Goal: Transaction & Acquisition: Book appointment/travel/reservation

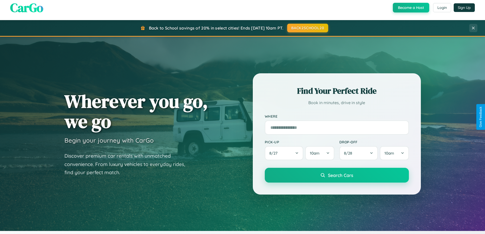
scroll to position [219, 0]
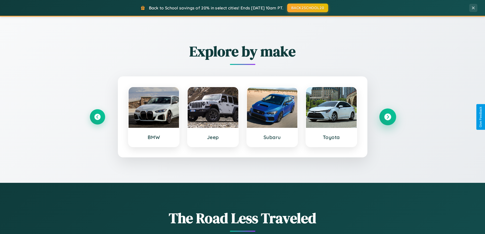
click at [387, 117] on icon at bounding box center [387, 117] width 7 height 7
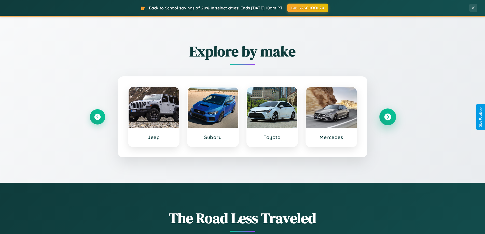
click at [387, 117] on icon at bounding box center [387, 117] width 7 height 7
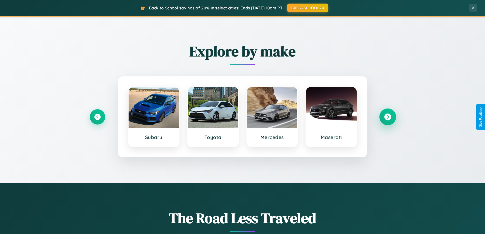
click at [387, 117] on icon at bounding box center [387, 117] width 7 height 7
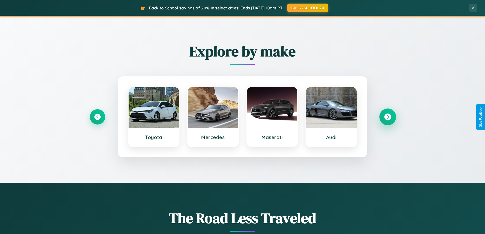
click at [387, 117] on icon at bounding box center [387, 117] width 7 height 7
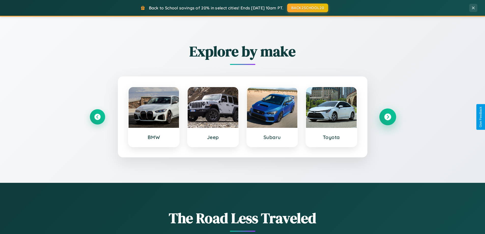
click at [387, 117] on icon at bounding box center [387, 117] width 7 height 7
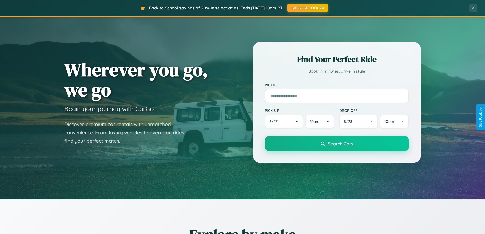
scroll to position [15, 0]
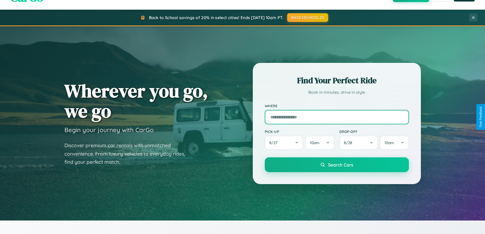
click at [336, 117] on input "text" at bounding box center [337, 117] width 144 height 14
type input "**********"
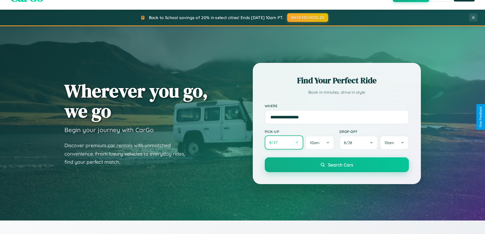
click at [284, 143] on button "8 / 27" at bounding box center [284, 142] width 39 height 14
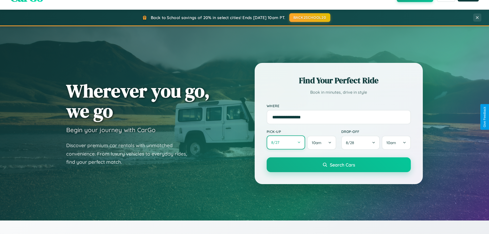
select select "*"
select select "****"
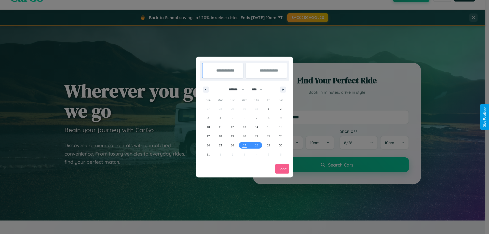
drag, startPoint x: 234, startPoint y: 89, endPoint x: 244, endPoint y: 102, distance: 16.3
click at [234, 89] on select "******* ******** ***** ***** *** **** **** ****** ********* ******* ******** **…" at bounding box center [236, 89] width 22 height 8
select select "*"
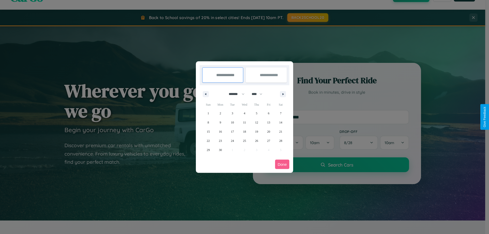
click at [259, 94] on select "**** **** **** **** **** **** **** **** **** **** **** **** **** **** **** ****…" at bounding box center [256, 94] width 15 height 8
select select "****"
click at [208, 131] on span "14" at bounding box center [208, 131] width 3 height 9
type input "**********"
click at [244, 140] on span "24" at bounding box center [244, 140] width 3 height 9
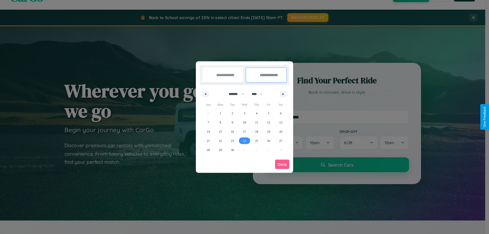
type input "**********"
click at [282, 164] on button "Done" at bounding box center [282, 164] width 14 height 9
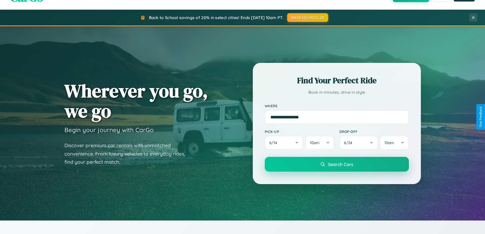
click at [336, 164] on span "Search Cars" at bounding box center [340, 164] width 25 height 6
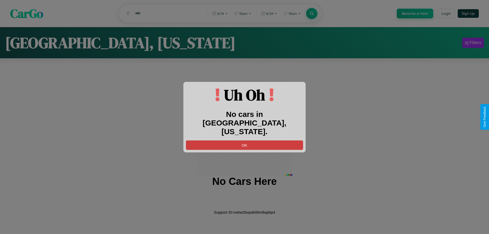
click at [244, 140] on button "OK" at bounding box center [244, 144] width 117 height 9
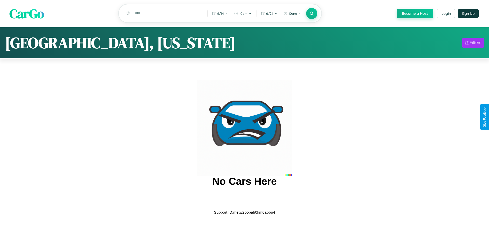
click at [27, 14] on span "CarGo" at bounding box center [26, 14] width 35 height 18
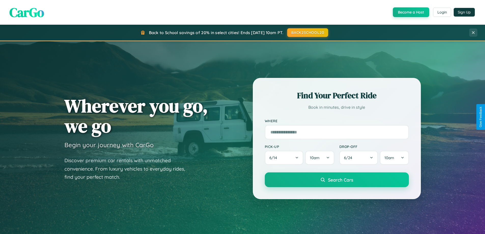
scroll to position [15, 0]
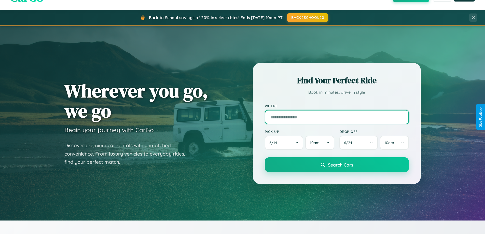
click at [336, 117] on input "text" at bounding box center [337, 117] width 144 height 14
type input "*********"
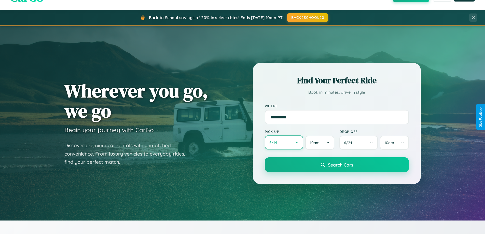
click at [284, 143] on button "6 / 14" at bounding box center [284, 142] width 39 height 14
select select "*"
select select "****"
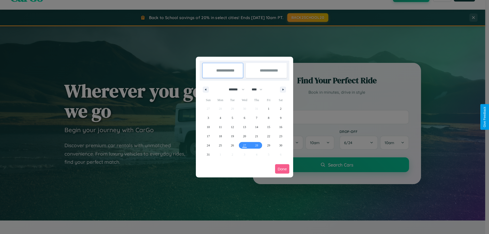
drag, startPoint x: 234, startPoint y: 89, endPoint x: 244, endPoint y: 102, distance: 16.3
click at [234, 89] on select "******* ******** ***** ***** *** **** **** ****** ********* ******* ******** **…" at bounding box center [236, 89] width 22 height 8
select select "*"
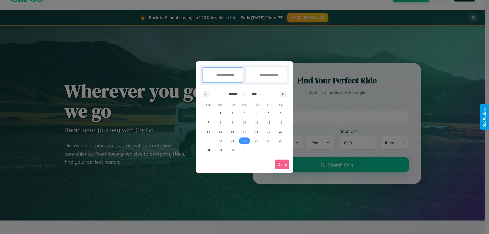
click at [244, 140] on span "24" at bounding box center [244, 140] width 3 height 9
type input "**********"
click at [268, 140] on span "26" at bounding box center [268, 140] width 3 height 9
type input "**********"
click at [282, 164] on button "Done" at bounding box center [282, 164] width 14 height 9
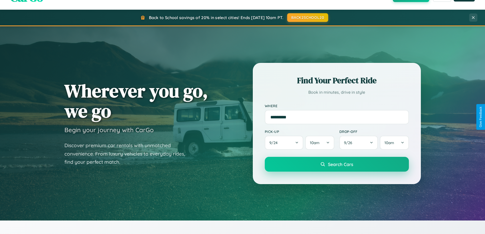
click at [336, 164] on span "Search Cars" at bounding box center [340, 164] width 25 height 6
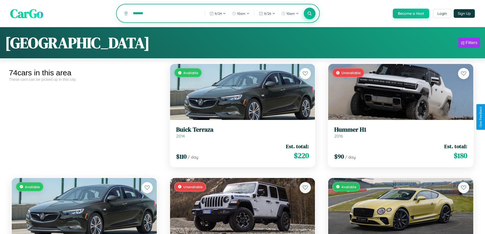
type input "*******"
click at [309, 14] on icon at bounding box center [309, 13] width 5 height 5
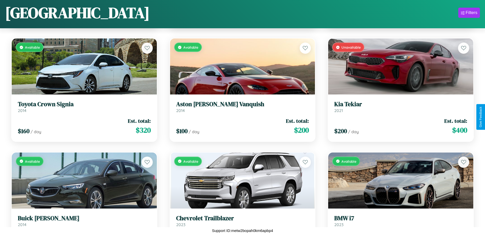
scroll to position [983, 0]
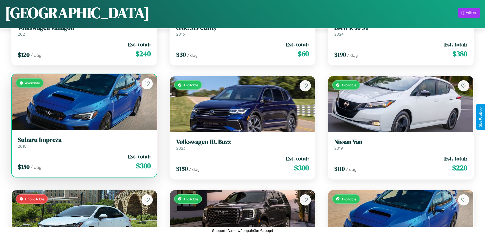
click at [83, 144] on h3 "Subaru Impreza" at bounding box center [84, 139] width 133 height 7
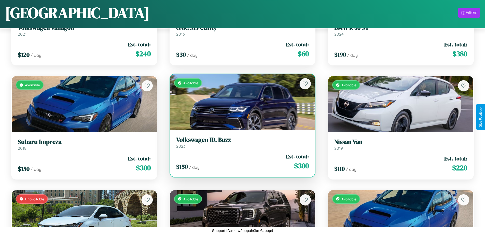
scroll to position [1553, 0]
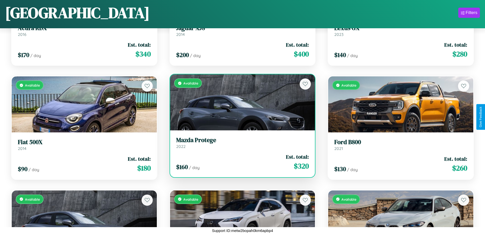
click at [240, 143] on h3 "Mazda Protege" at bounding box center [242, 139] width 133 height 7
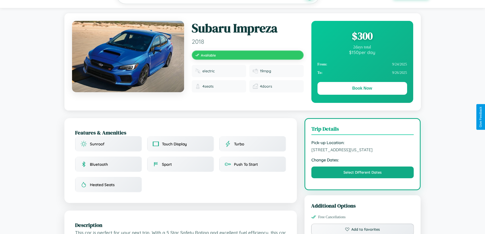
scroll to position [52, 0]
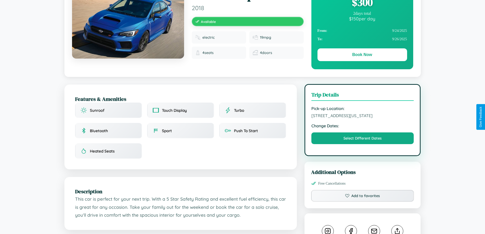
click at [362, 116] on span "[STREET_ADDRESS][US_STATE]" at bounding box center [362, 115] width 103 height 5
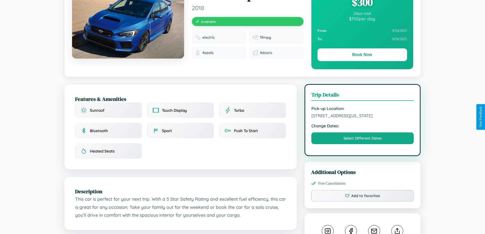
click at [362, 116] on span "[STREET_ADDRESS][US_STATE]" at bounding box center [362, 115] width 103 height 5
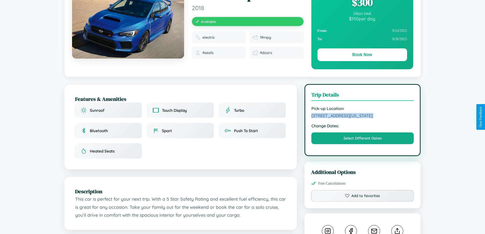
click at [362, 116] on span "[STREET_ADDRESS][US_STATE]" at bounding box center [362, 115] width 103 height 5
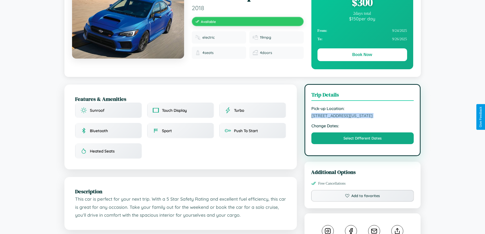
click at [362, 116] on span "[STREET_ADDRESS][US_STATE]" at bounding box center [362, 115] width 103 height 5
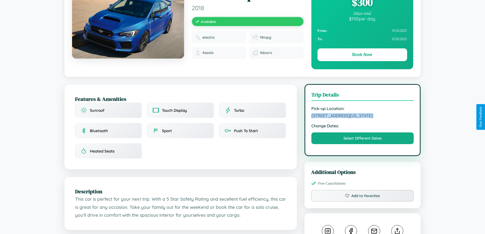
click at [362, 116] on span "[STREET_ADDRESS][US_STATE]" at bounding box center [362, 115] width 103 height 5
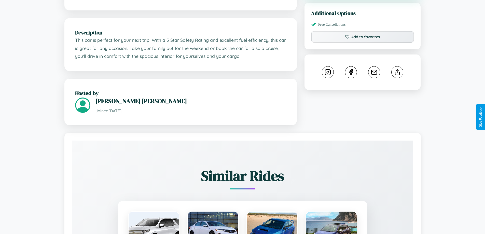
scroll to position [319, 0]
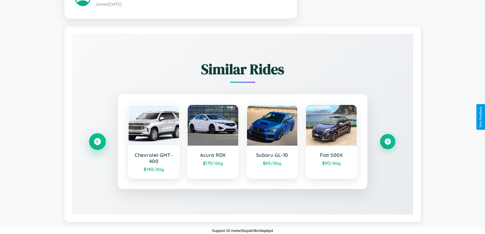
click at [97, 141] on icon at bounding box center [97, 141] width 7 height 7
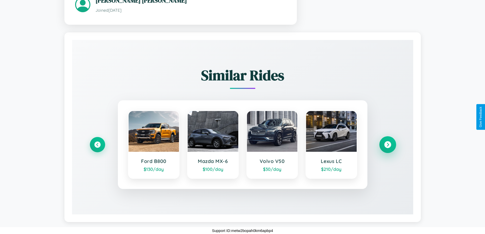
click at [387, 144] on icon at bounding box center [387, 144] width 7 height 7
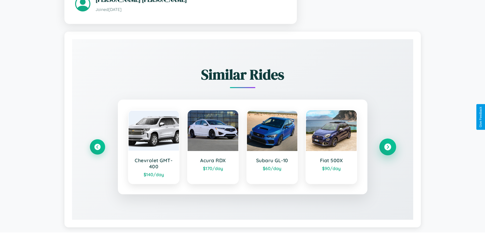
click at [387, 147] on icon at bounding box center [387, 146] width 7 height 7
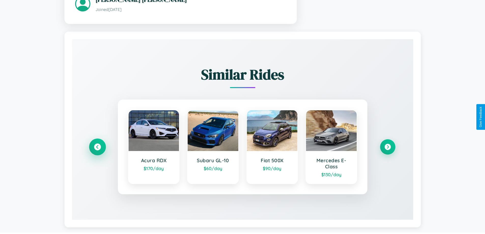
click at [97, 147] on icon at bounding box center [97, 146] width 7 height 7
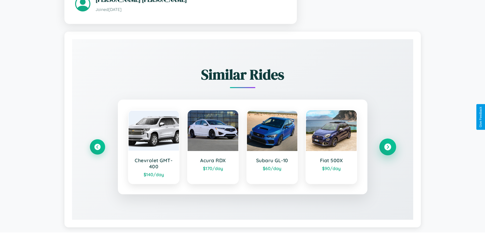
click at [387, 147] on icon at bounding box center [387, 146] width 7 height 7
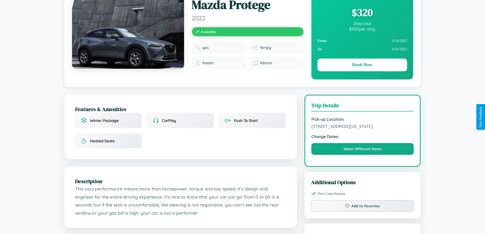
scroll to position [52, 0]
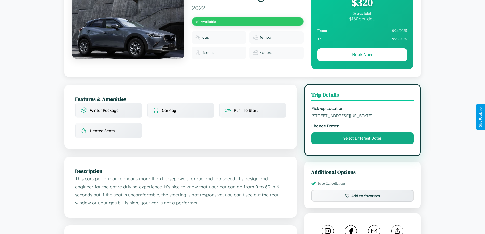
click at [362, 116] on span "9589 Cedar Street Houston Texas 69889 United States" at bounding box center [362, 115] width 103 height 5
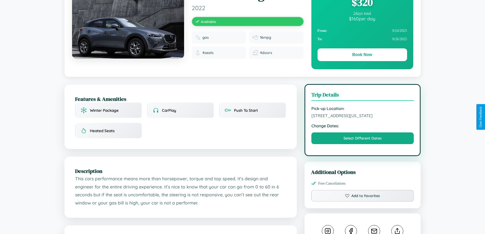
click at [362, 116] on span "9589 Cedar Street Houston Texas 69889 United States" at bounding box center [362, 115] width 103 height 5
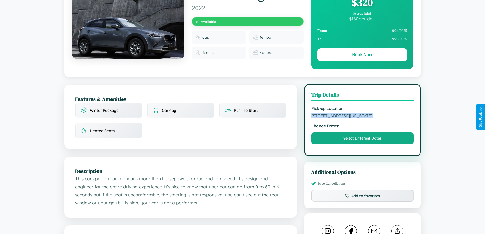
click at [362, 116] on span "9589 Cedar Street Houston Texas 69889 United States" at bounding box center [362, 115] width 103 height 5
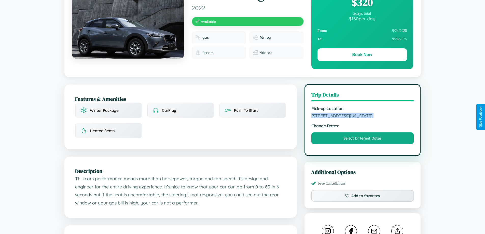
click at [362, 116] on span "9589 Cedar Street Houston Texas 69889 United States" at bounding box center [362, 115] width 103 height 5
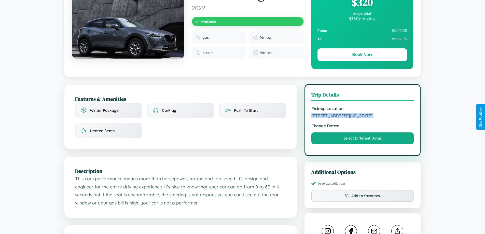
click at [362, 116] on span "9589 Cedar Street Houston Texas 69889 United States" at bounding box center [362, 115] width 103 height 5
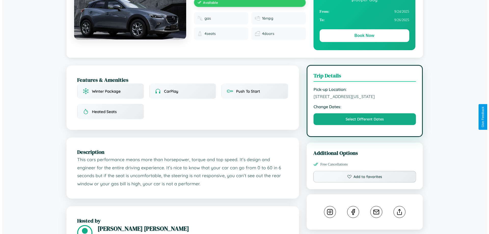
scroll to position [132, 0]
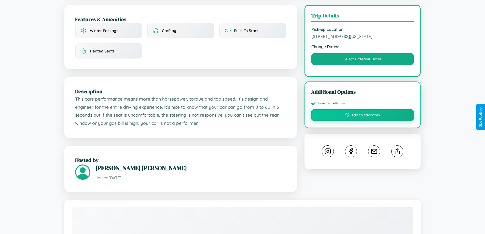
click at [362, 116] on button "Add to favorites" at bounding box center [362, 115] width 103 height 12
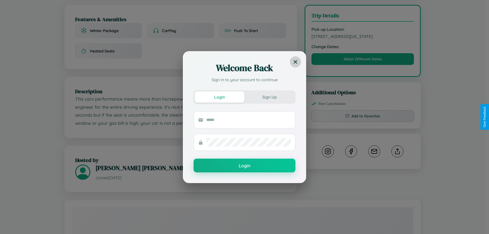
click at [295, 62] on icon at bounding box center [295, 62] width 4 height 4
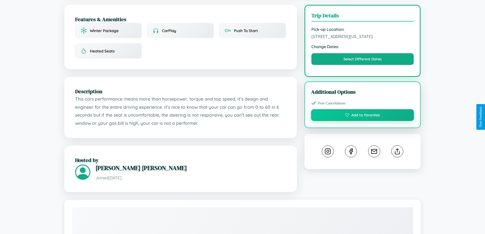
click at [362, 116] on button "Add to favorites" at bounding box center [362, 115] width 103 height 12
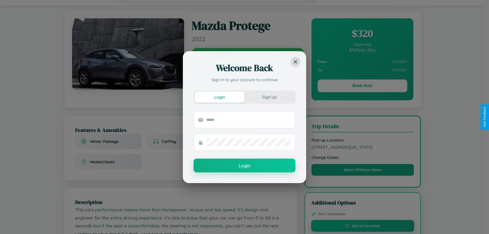
scroll to position [0, 0]
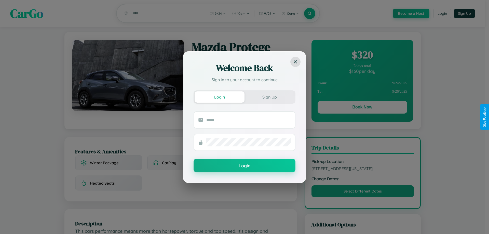
click at [362, 108] on div "Welcome Back Sign in to your account to continue Login Sign Up Login" at bounding box center [244, 117] width 489 height 234
